Goal: Task Accomplishment & Management: Manage account settings

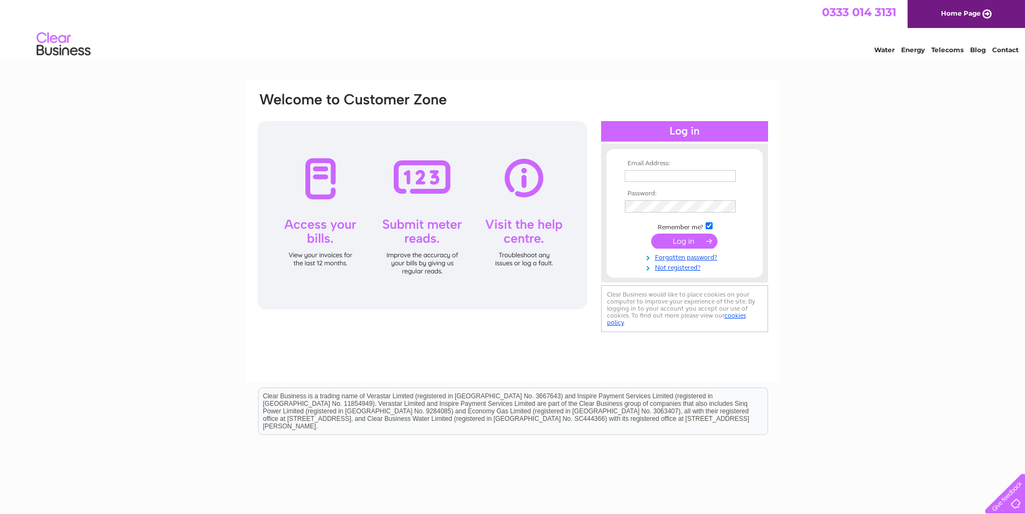
click at [709, 178] on input "text" at bounding box center [680, 176] width 111 height 12
type input "[EMAIL_ADDRESS][DOMAIN_NAME]"
click at [680, 241] on input "submit" at bounding box center [684, 242] width 66 height 15
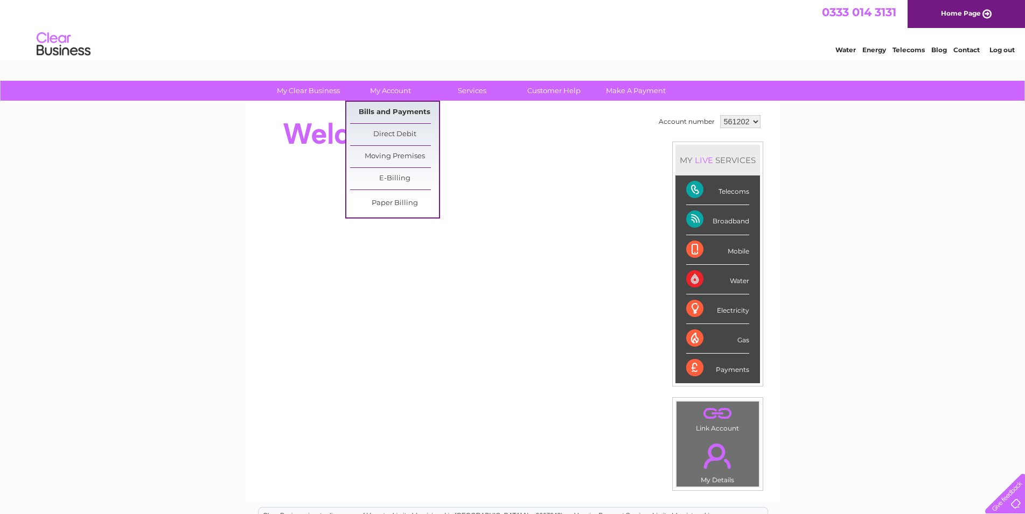
click at [398, 106] on link "Bills and Payments" at bounding box center [394, 113] width 89 height 22
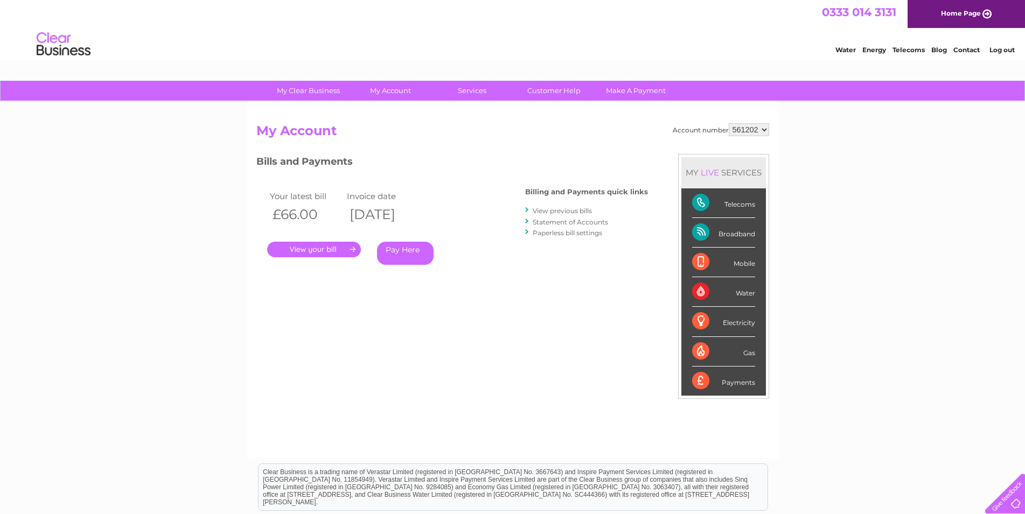
click at [322, 250] on link "." at bounding box center [314, 250] width 94 height 16
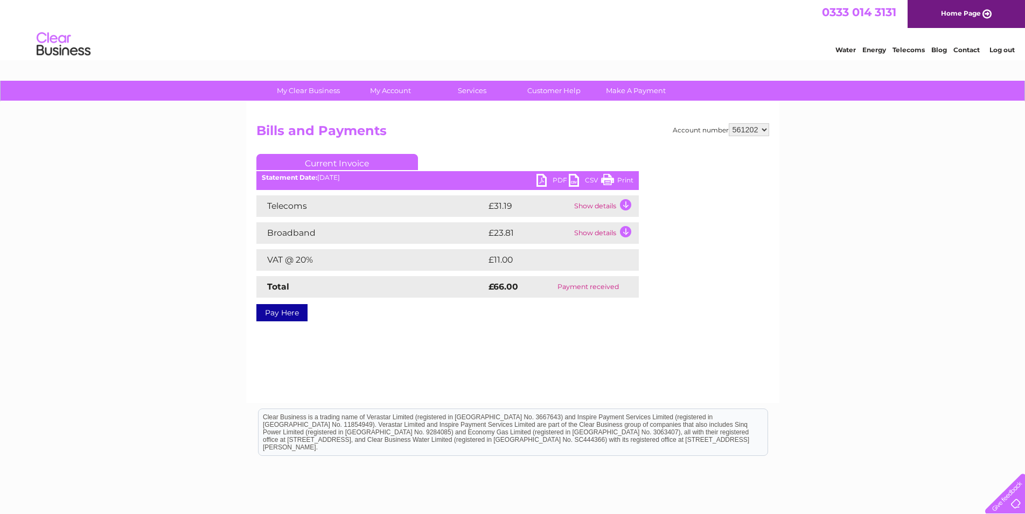
click at [552, 178] on link "PDF" at bounding box center [552, 182] width 32 height 16
